Goal: Use online tool/utility: Utilize a website feature to perform a specific function

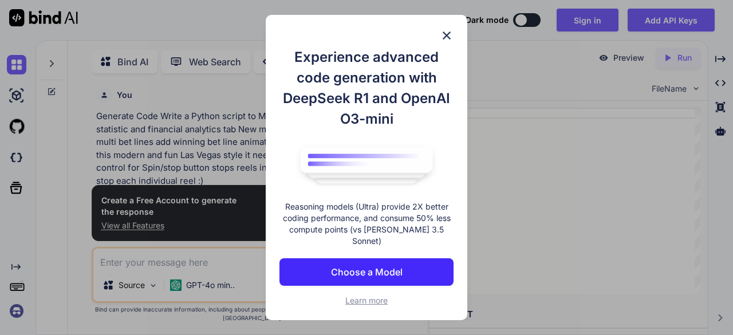
scroll to position [4, 0]
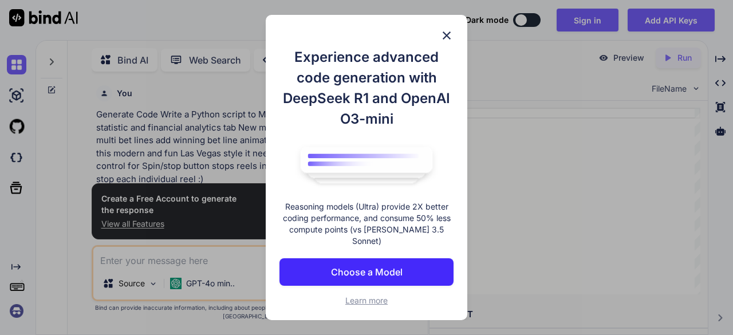
type textarea "x"
click at [401, 271] on p "Choose a Model" at bounding box center [367, 272] width 72 height 14
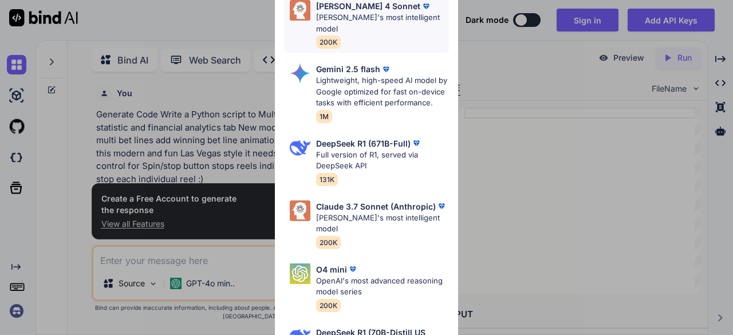
scroll to position [176, 0]
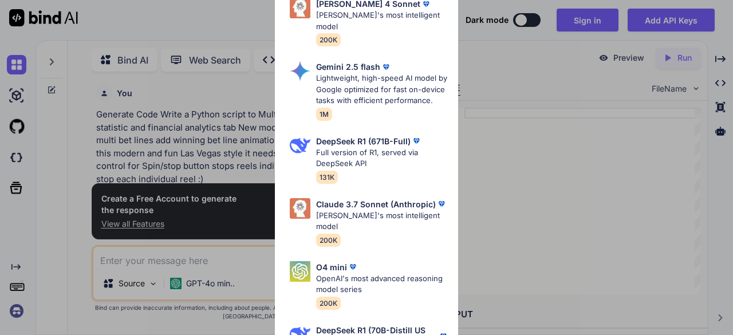
click at [506, 142] on div "Ultra Models Gemini 2.5 Pro Google's advanced multimodal AI model capable of un…" at bounding box center [366, 167] width 733 height 335
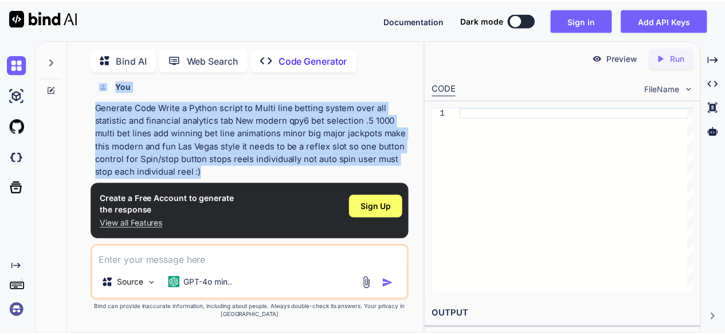
scroll to position [0, 0]
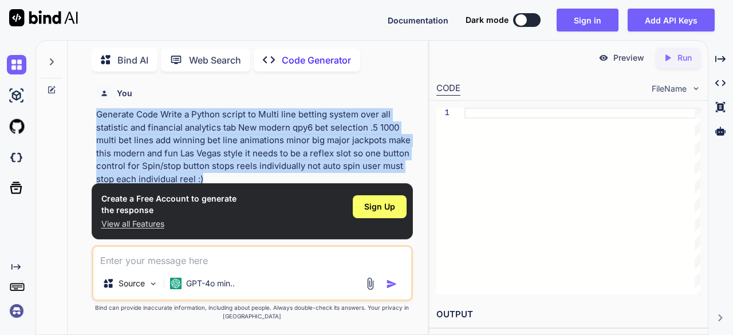
drag, startPoint x: 203, startPoint y: 151, endPoint x: 88, endPoint y: 119, distance: 119.1
click at [88, 119] on div "You Generate Code Write a Python script to Multi line betting system over all s…" at bounding box center [252, 208] width 351 height 254
copy p "Generate Code Write a Python script to Multi line betting system over all stati…"
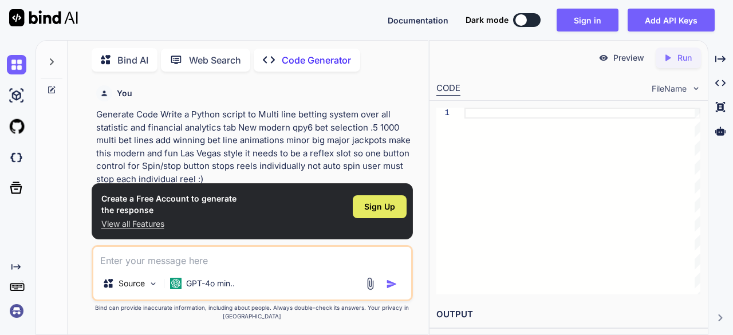
click at [380, 203] on span "Sign Up" at bounding box center [379, 206] width 31 height 11
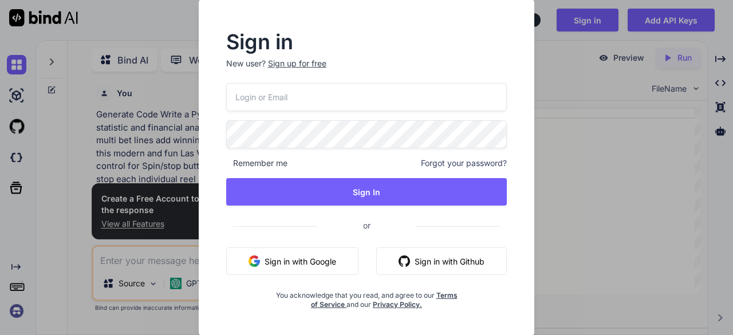
click at [301, 242] on div "Remember me Forgot your password? Sign In or Sign in with Google Sign in with G…" at bounding box center [366, 196] width 281 height 226
click at [301, 250] on button "Sign in with Google" at bounding box center [292, 262] width 132 height 28
click at [298, 258] on button "Sign in with Google" at bounding box center [292, 262] width 132 height 28
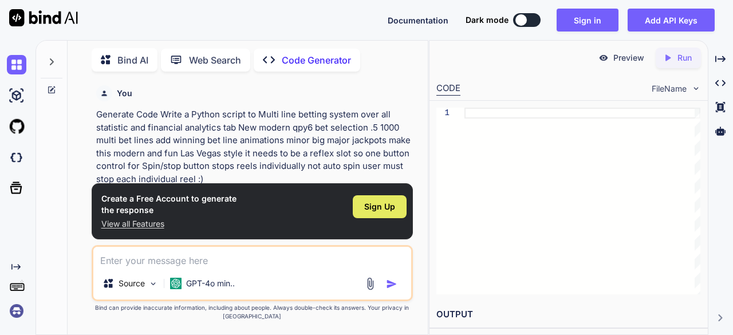
click at [383, 211] on span "Sign Up" at bounding box center [379, 206] width 31 height 11
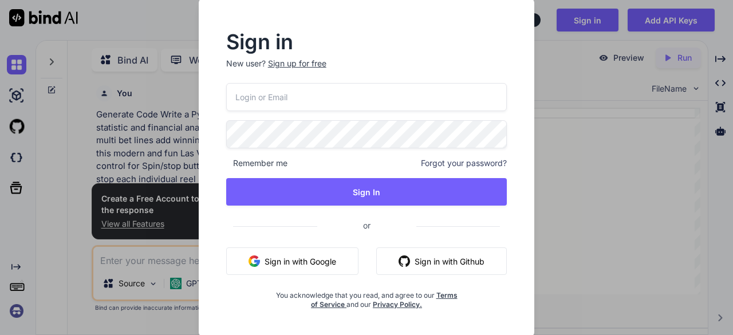
click at [277, 252] on button "Sign in with Google" at bounding box center [292, 262] width 132 height 28
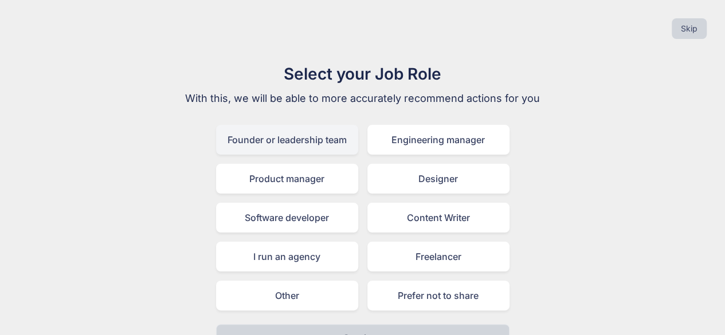
click at [302, 144] on div "Founder or leadership team" at bounding box center [287, 140] width 142 height 30
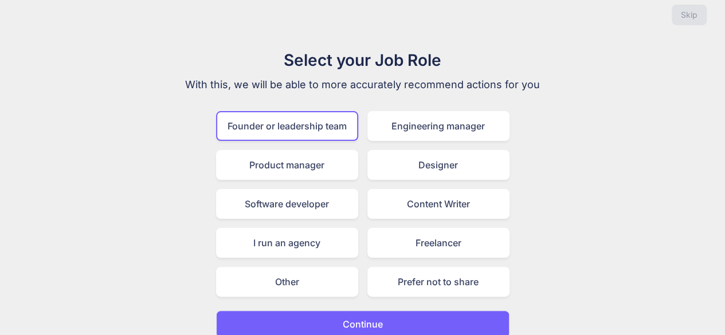
scroll to position [25, 0]
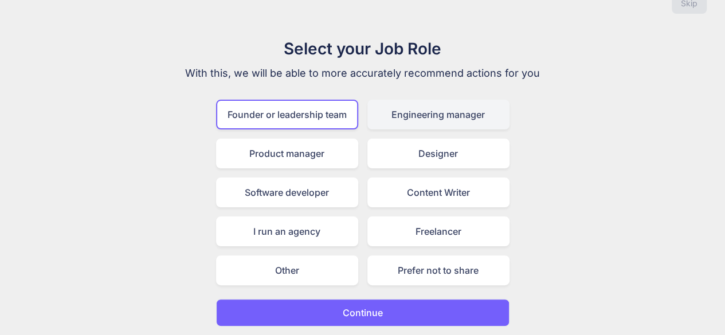
click at [458, 114] on div "Engineering manager" at bounding box center [438, 115] width 142 height 30
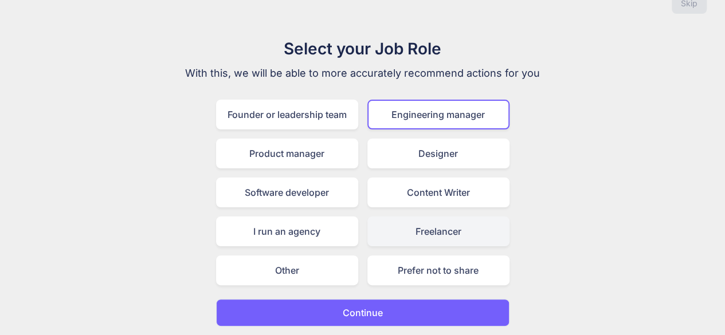
click at [434, 240] on div "Freelancer" at bounding box center [438, 232] width 142 height 30
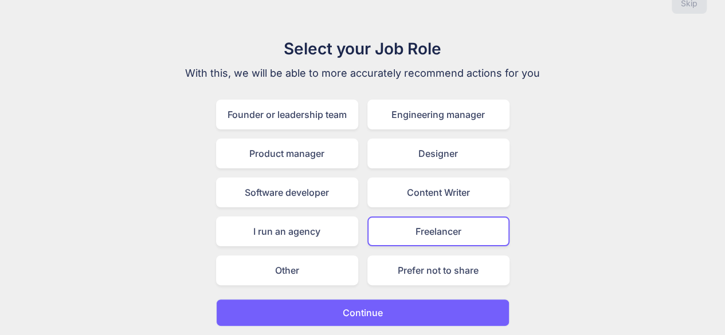
click at [401, 325] on button "Continue" at bounding box center [362, 313] width 293 height 28
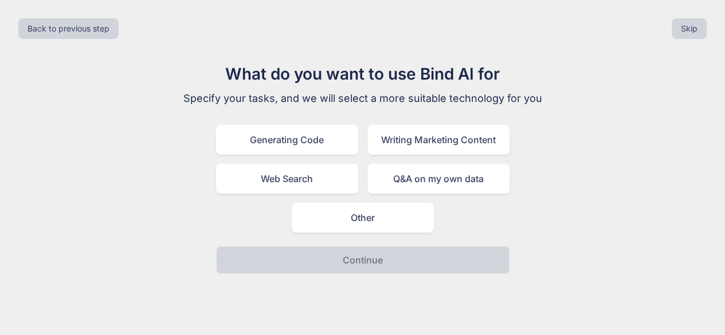
scroll to position [0, 0]
click at [317, 147] on div "Generating Code" at bounding box center [291, 140] width 142 height 30
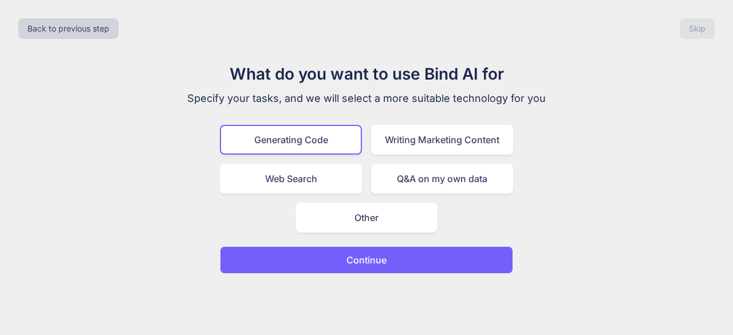
click at [376, 256] on p "Continue" at bounding box center [367, 260] width 40 height 14
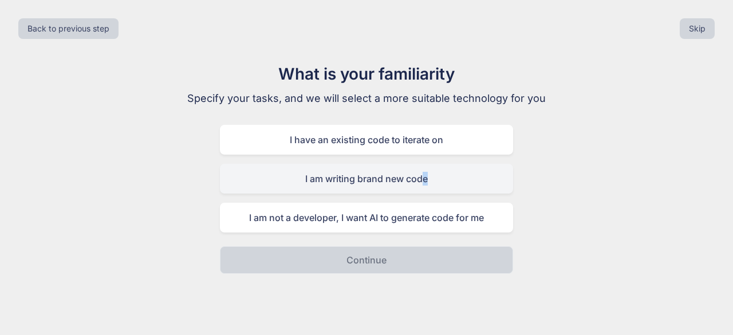
click at [426, 183] on div "I am writing brand new code" at bounding box center [366, 179] width 293 height 30
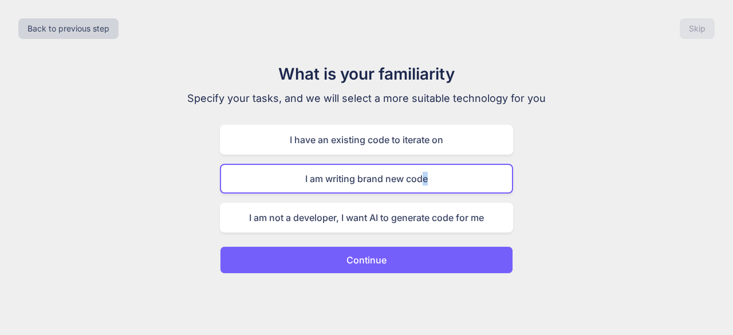
click at [403, 272] on button "Continue" at bounding box center [366, 260] width 293 height 28
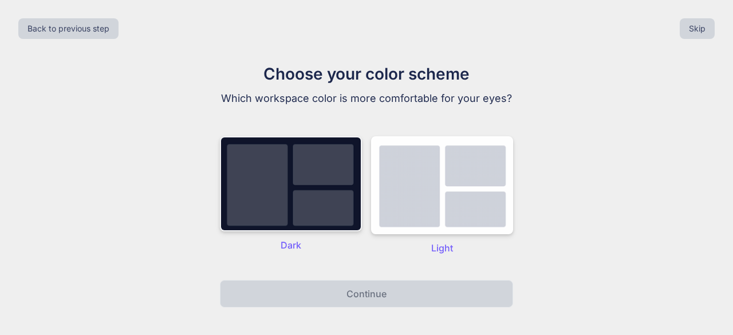
click at [304, 214] on img at bounding box center [291, 183] width 142 height 95
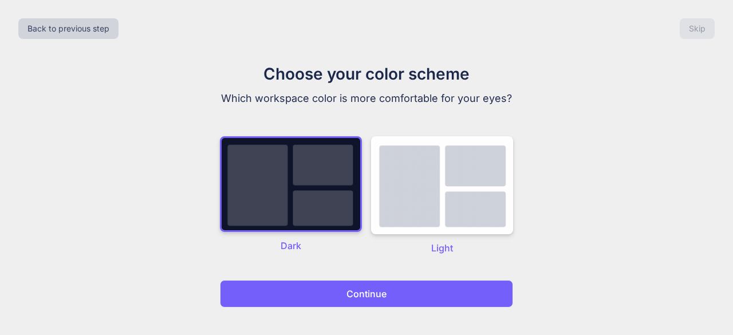
click at [369, 316] on div "Back to previous step Skip Choose your color scheme Which workspace color is mo…" at bounding box center [366, 167] width 733 height 335
click at [358, 287] on p "Continue" at bounding box center [367, 294] width 40 height 14
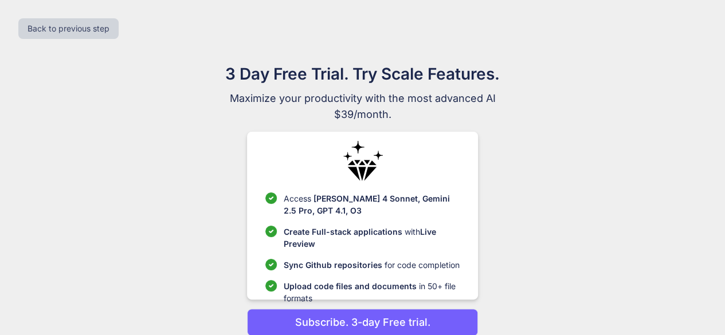
scroll to position [49, 0]
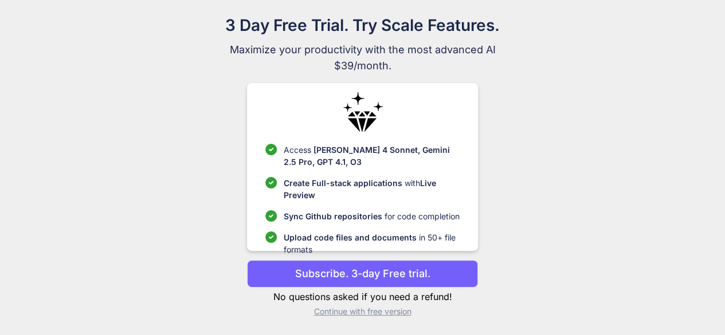
click at [449, 276] on button "Subscribe. 3-day Free trial." at bounding box center [362, 274] width 231 height 28
click at [402, 316] on p "Continue with free version" at bounding box center [362, 311] width 231 height 11
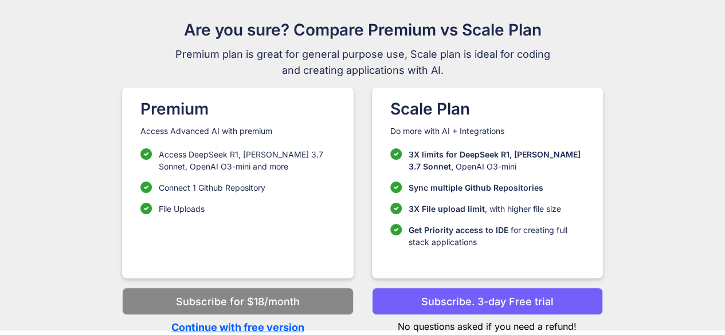
scroll to position [44, 0]
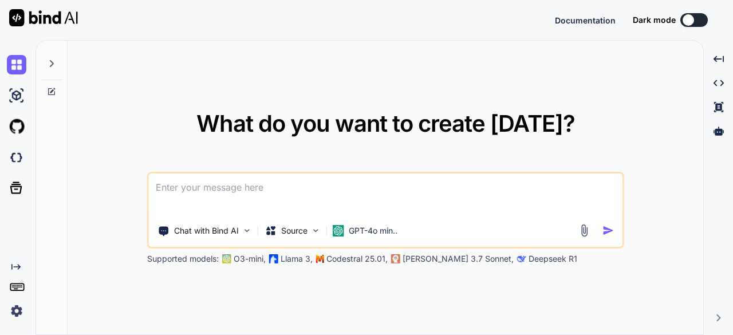
type textarea "x"
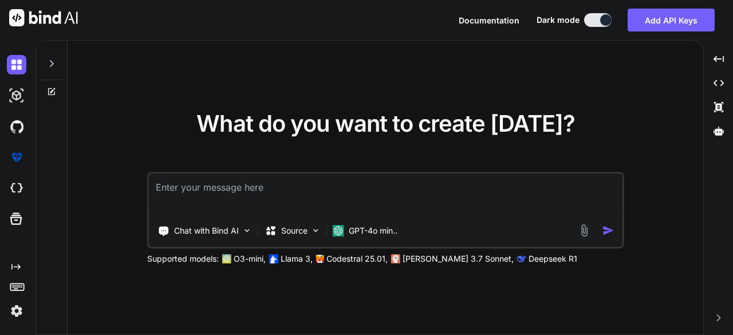
drag, startPoint x: 256, startPoint y: 195, endPoint x: 223, endPoint y: 184, distance: 34.4
click at [223, 184] on textarea at bounding box center [386, 195] width 474 height 42
type textarea "Generate Code Write a Python script to Multi line betting system over all stati…"
type textarea "x"
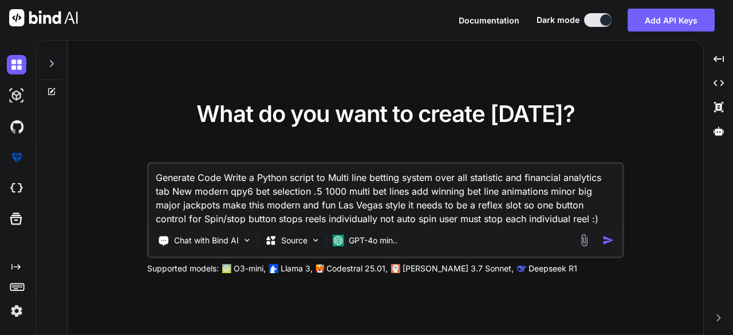
type textarea "Generate Code Write a Python script to Multi line betting system over all stati…"
click at [606, 243] on img "button" at bounding box center [608, 240] width 12 height 12
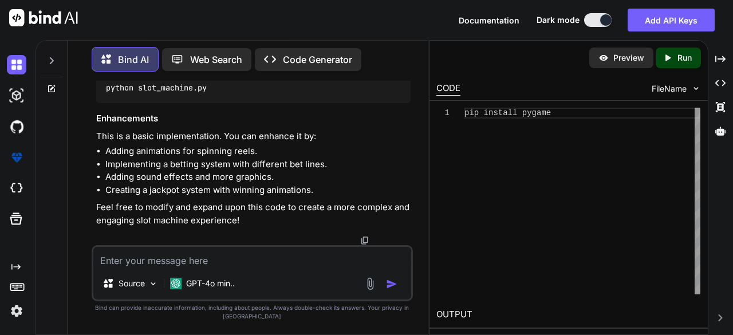
scroll to position [965, 0]
drag, startPoint x: 107, startPoint y: 203, endPoint x: 262, endPoint y: 187, distance: 156.7
click at [686, 56] on p "Run" at bounding box center [685, 57] width 14 height 11
type textarea "x"
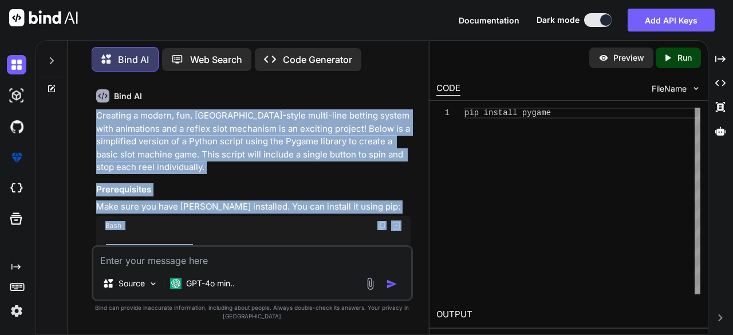
scroll to position [220, 0]
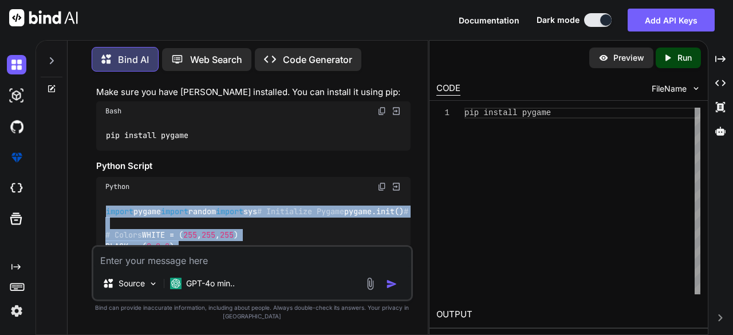
drag, startPoint x: 160, startPoint y: 191, endPoint x: 102, endPoint y: 211, distance: 62.0
click at [102, 211] on div "import pygame import random import sys # Initialize Pygame pygame.init() # Cons…" at bounding box center [253, 323] width 315 height 252
copy code "import pygame import random import sys # Initialize Pygame pygame.init() # Cons…"
click at [692, 209] on div "pip install pygame" at bounding box center [583, 201] width 236 height 187
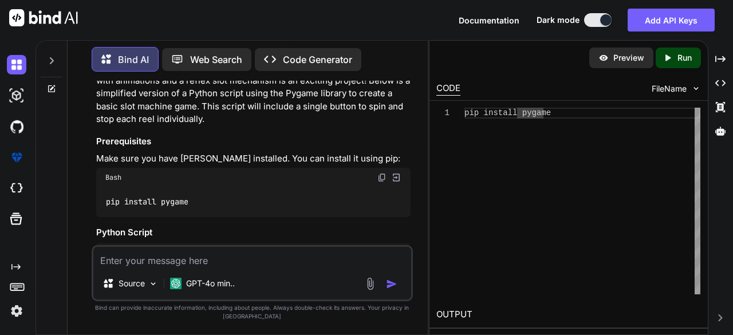
scroll to position [105, 0]
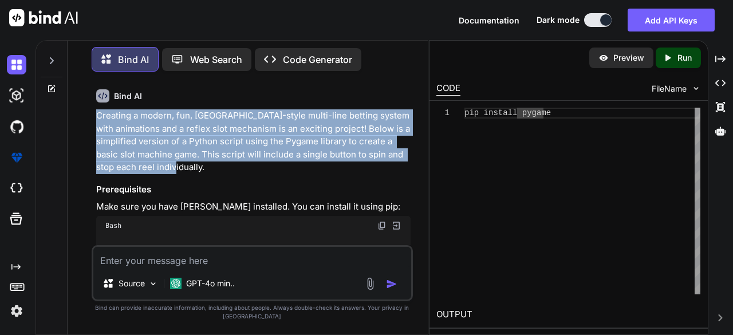
drag, startPoint x: 207, startPoint y: 170, endPoint x: 92, endPoint y: 111, distance: 129.9
click at [92, 111] on div "You Generate Code Write a Python script to Multi line betting system over all s…" at bounding box center [253, 208] width 322 height 254
copy p "Creating a modern, fun, Las Vegas-style multi-line betting system with animatio…"
